Goal: Information Seeking & Learning: Find specific page/section

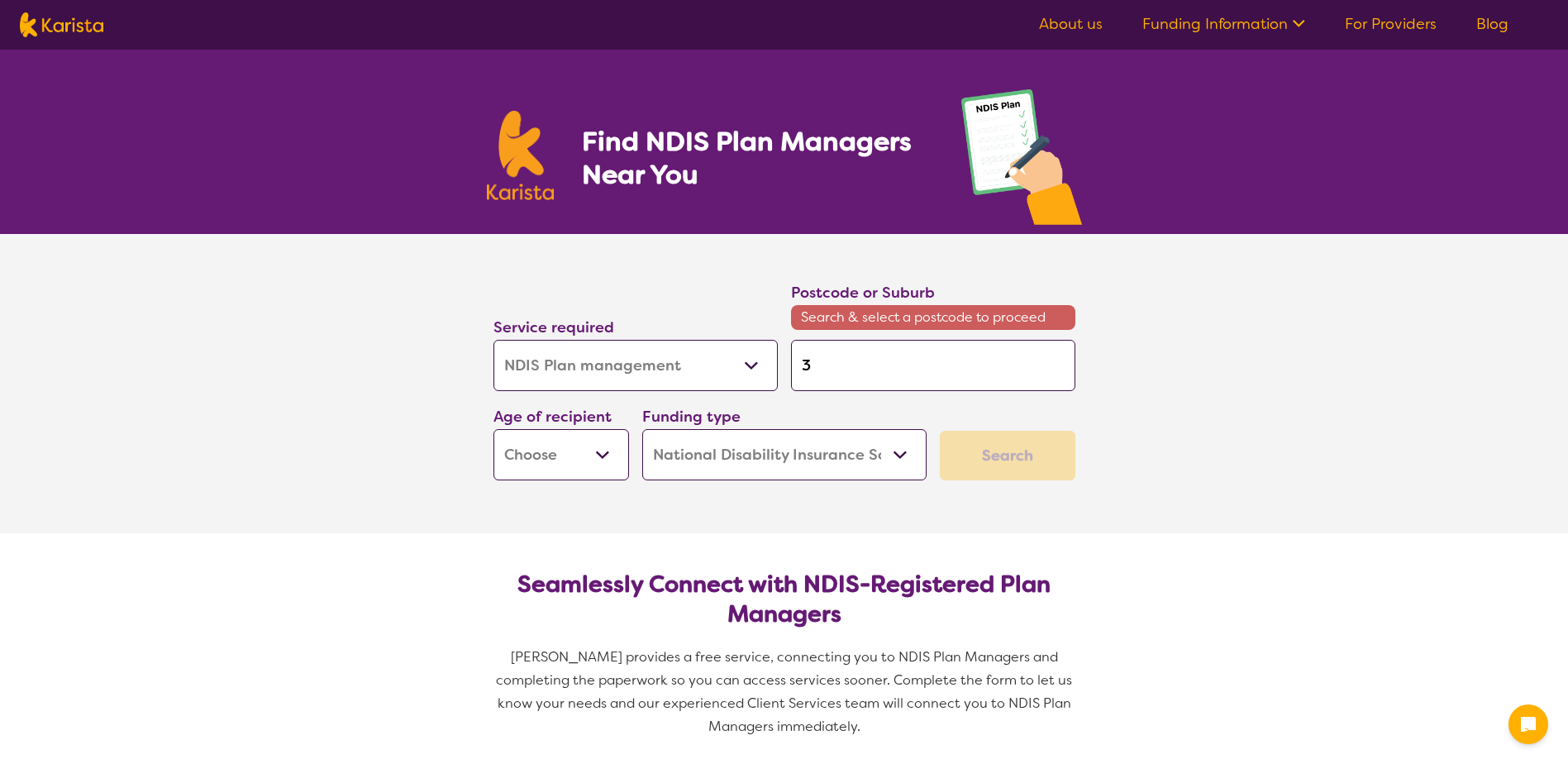
select select "NDIS Plan management"
select select "NDIS"
select select "NDIS Plan management"
select select "NDIS"
type input "31"
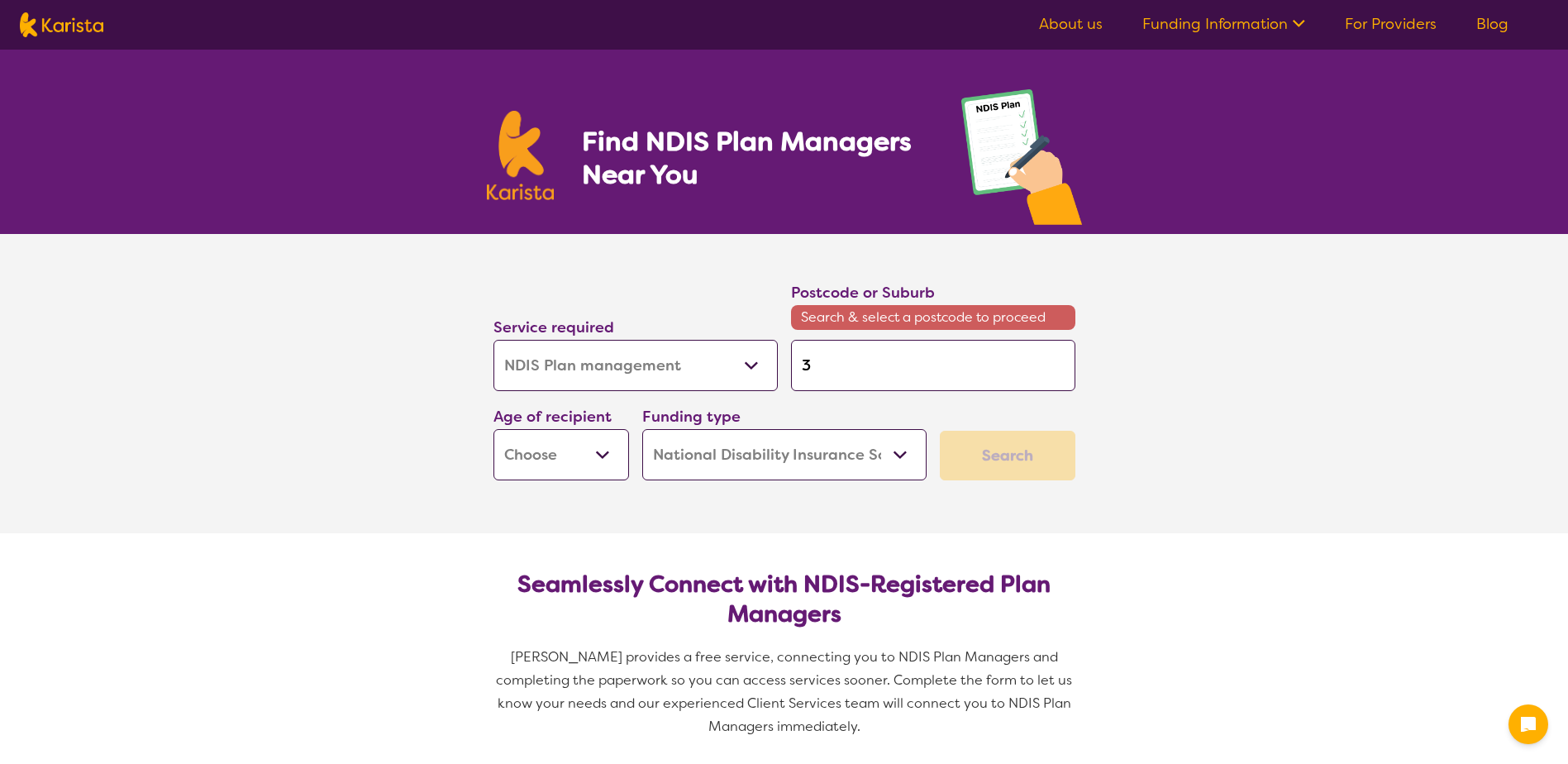
type input "31"
type input "317"
type input "3174"
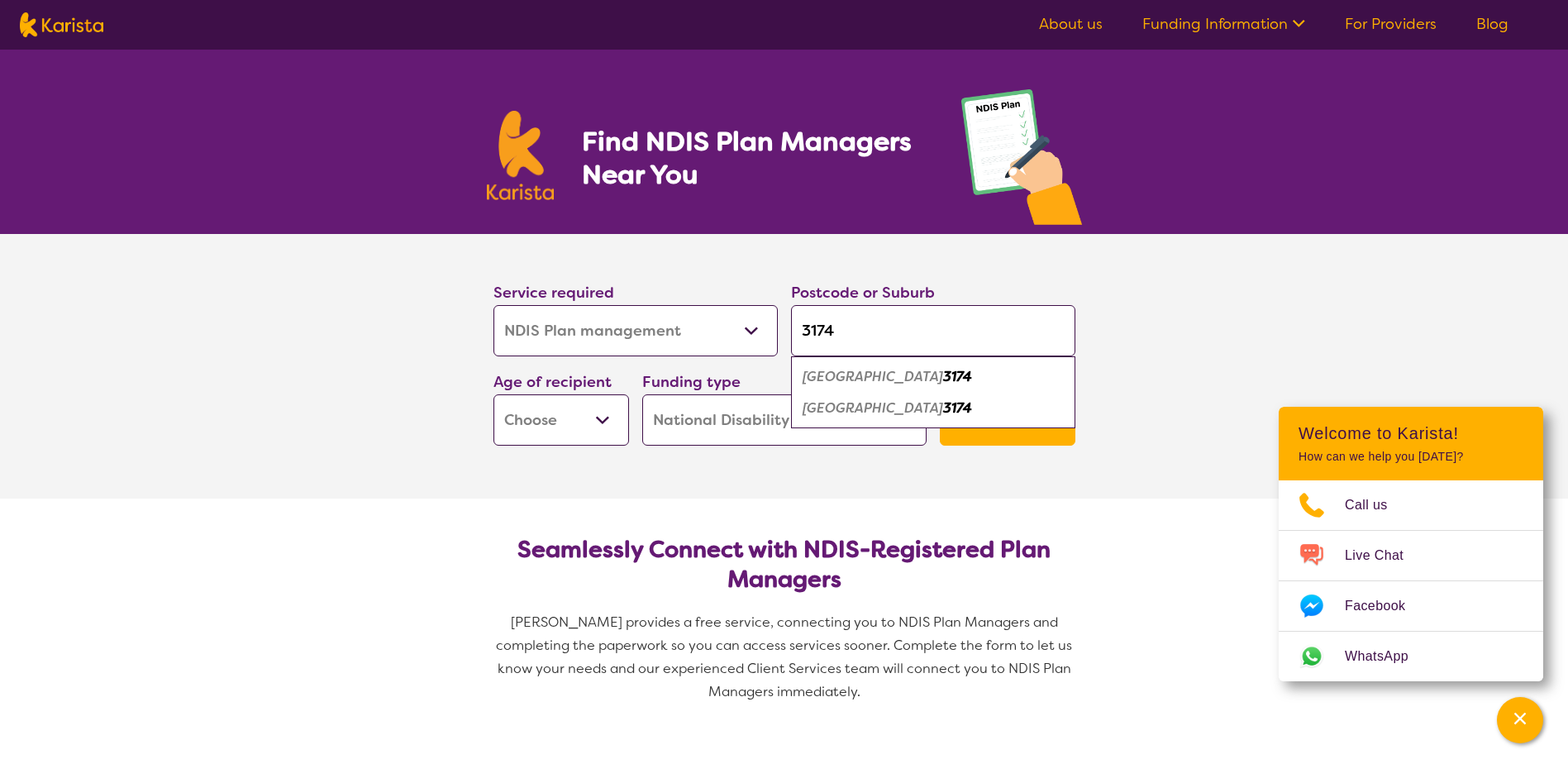
type input "3174"
click at [509, 427] on select "Early Childhood - 0 to 9 Child - 10 to 11 Adolescent - 12 to 17 Adult - 18 to 6…" at bounding box center [561, 420] width 135 height 52
select select "EC"
click at [494, 394] on select "Early Childhood - 0 to 9 Child - 10 to 11 Adolescent - 12 to 17 Adult - 18 to 6…" at bounding box center [561, 420] width 135 height 52
select select "EC"
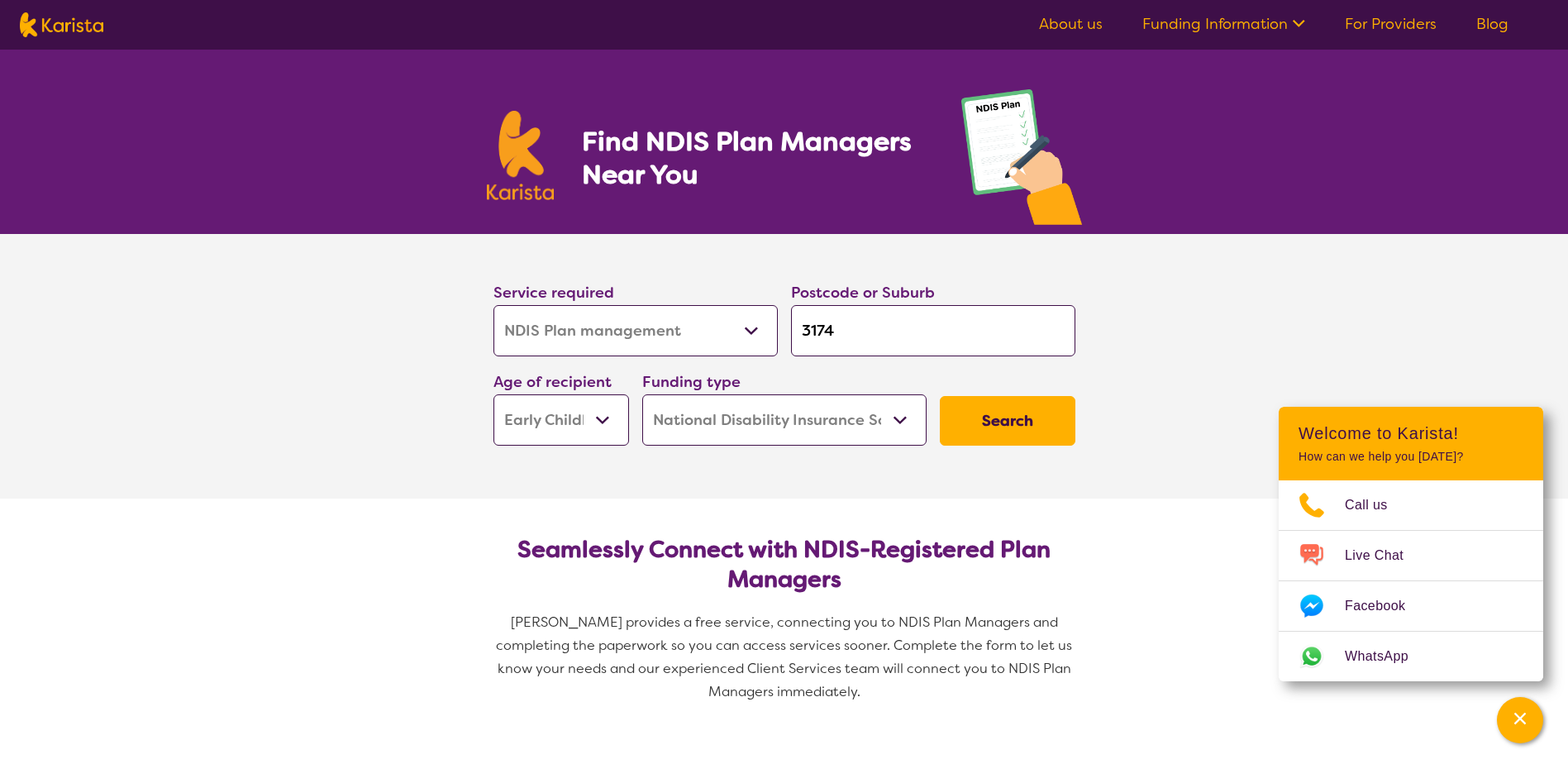
click at [888, 474] on section "Service required Allied Health Assistant Assessment ([MEDICAL_DATA] or [MEDICAL…" at bounding box center [785, 366] width 661 height 264
click at [899, 411] on select "Home Care Package (HCP) National Disability Insurance Scheme (NDIS) I don't know" at bounding box center [784, 420] width 285 height 52
click at [936, 500] on section "Seamlessly Connect with NDIS-Registered Plan Managers Karista provides a free s…" at bounding box center [784, 613] width 635 height 229
click at [999, 439] on button "Search" at bounding box center [1007, 421] width 135 height 50
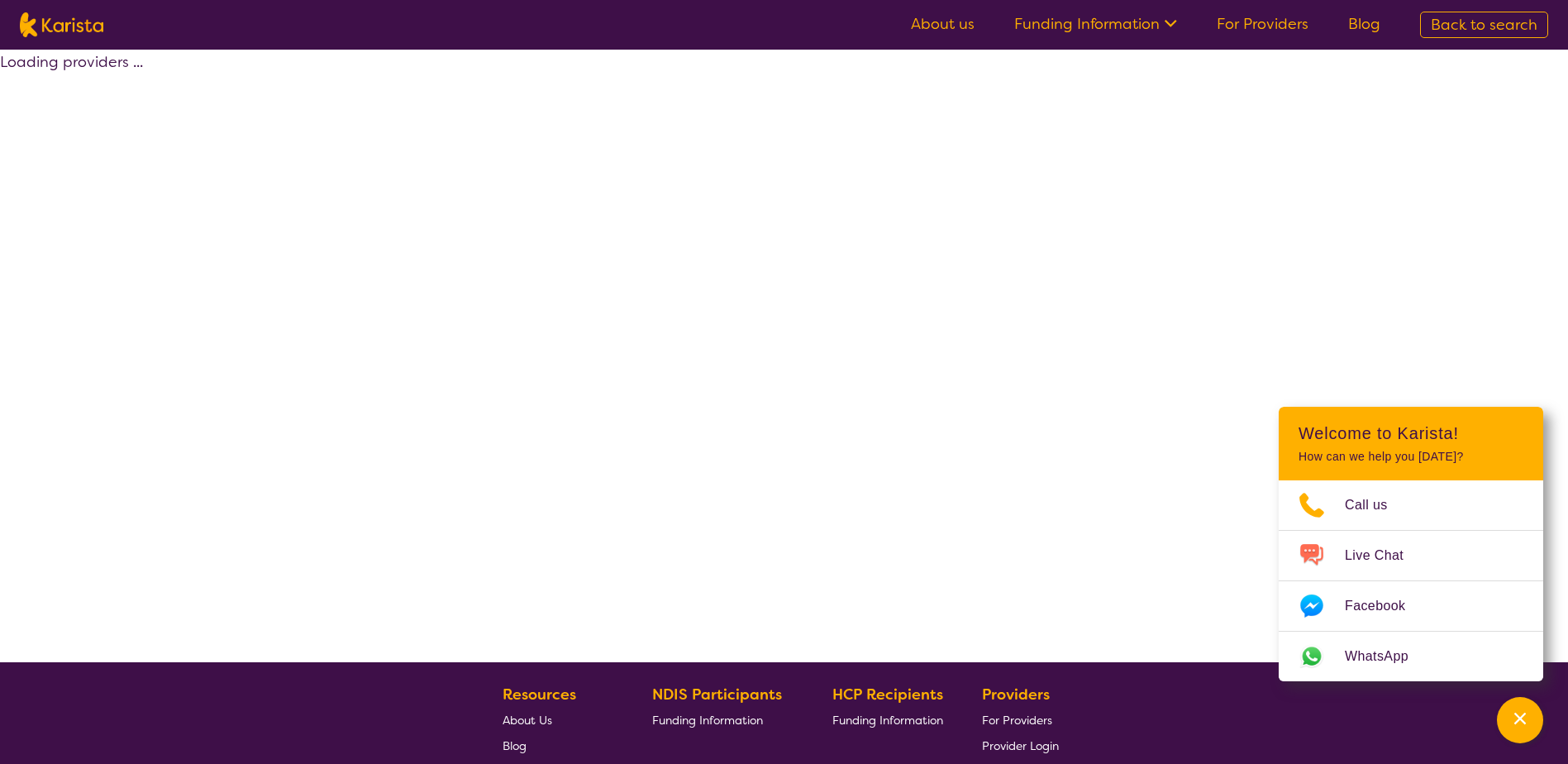
select select "by_score"
